Goal: Navigation & Orientation: Find specific page/section

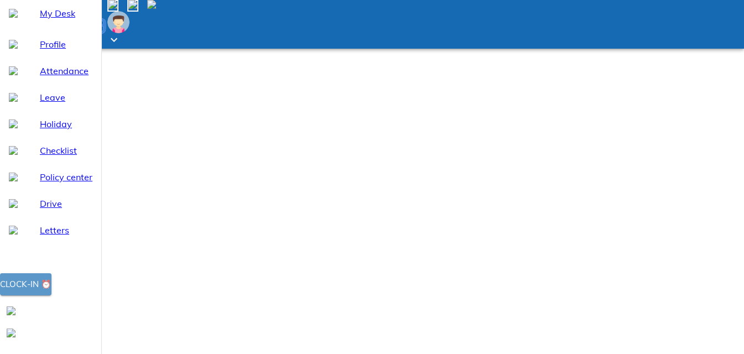
click at [51, 292] on div "Clock-in ⏰" at bounding box center [25, 284] width 51 height 14
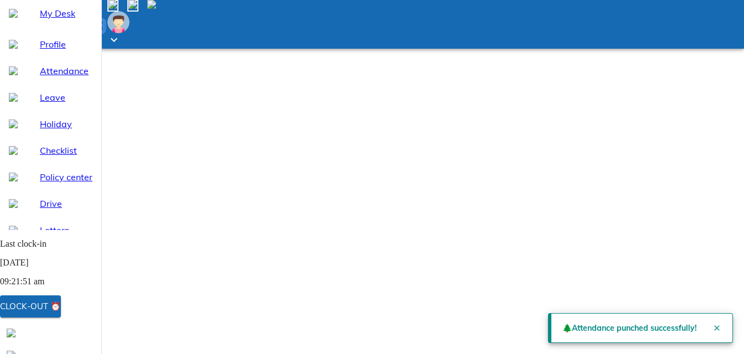
click at [48, 77] on span "Attendance" at bounding box center [66, 70] width 53 height 13
select select "9"
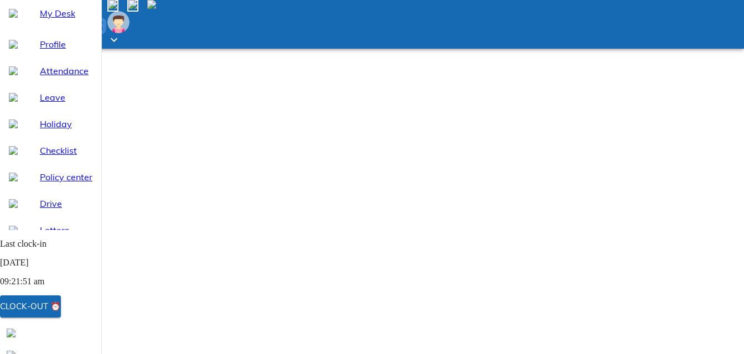
click at [35, 137] on div "Holiday" at bounding box center [50, 124] width 101 height 27
click at [50, 20] on span "My Desk" at bounding box center [66, 13] width 53 height 13
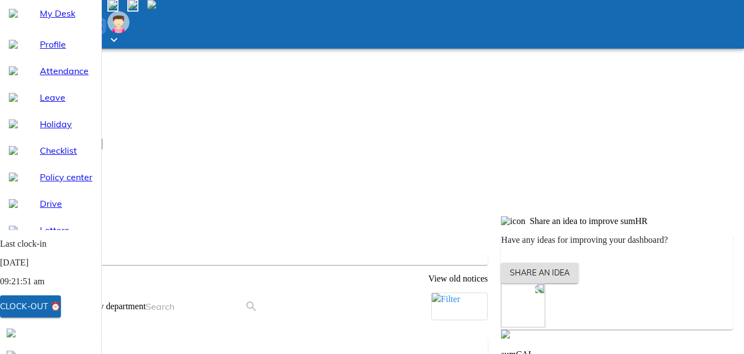
scroll to position [221, 0]
